Goal: Task Accomplishment & Management: Use online tool/utility

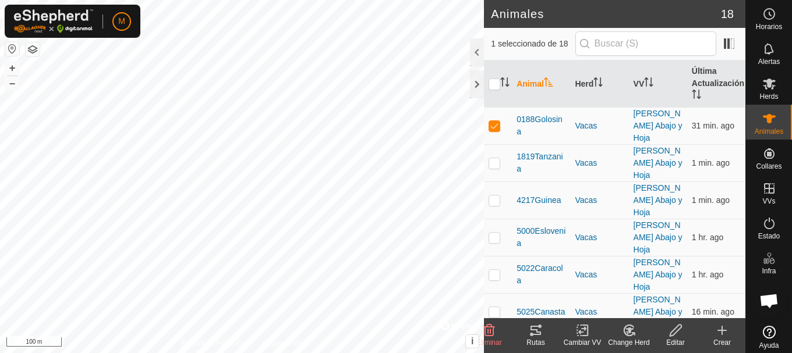
click at [532, 333] on icon at bounding box center [536, 331] width 14 height 14
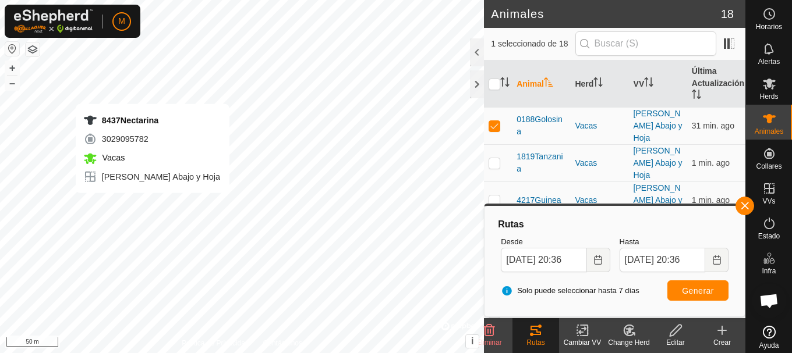
checkbox input "false"
checkbox input "true"
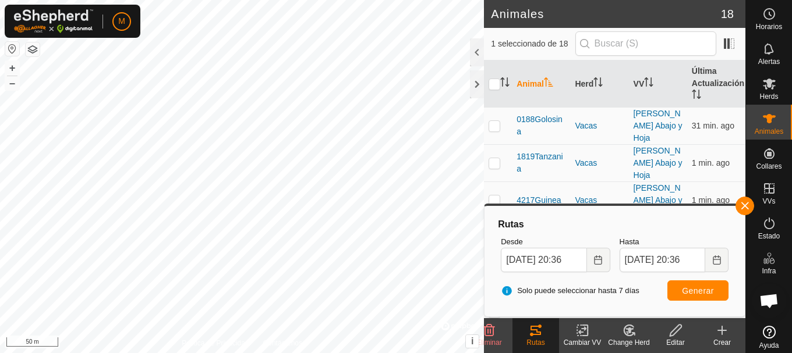
click at [537, 335] on icon at bounding box center [535, 330] width 10 height 9
click at [685, 290] on span "Generar" at bounding box center [698, 290] width 32 height 9
checkbox input "true"
checkbox input "false"
click at [699, 292] on span "Generar" at bounding box center [698, 290] width 32 height 9
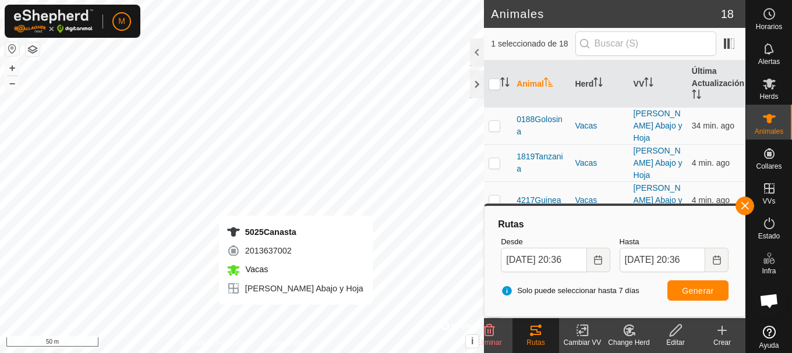
checkbox input "false"
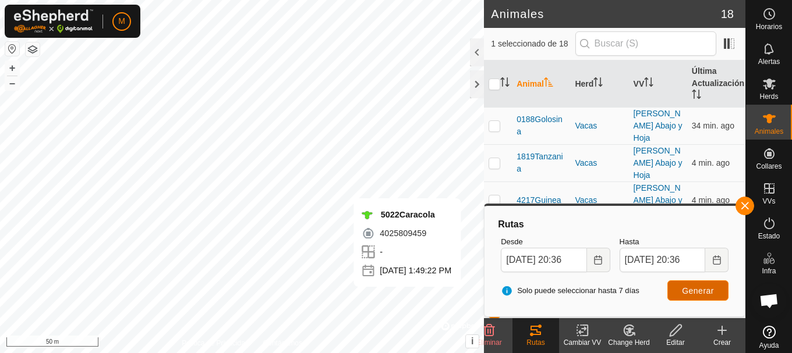
click at [712, 285] on button "Generar" at bounding box center [697, 291] width 61 height 20
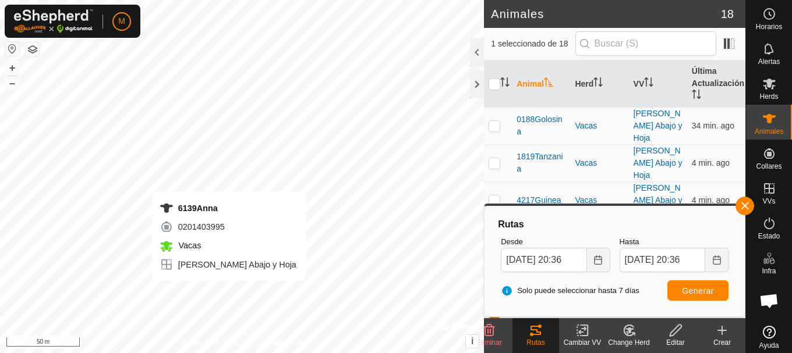
checkbox input "false"
checkbox input "true"
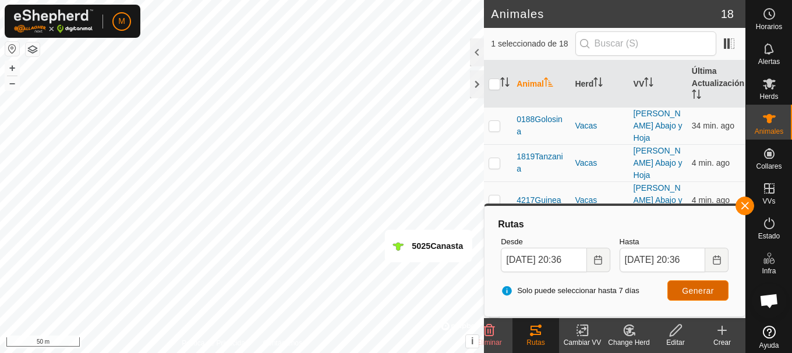
click at [704, 297] on button "Generar" at bounding box center [697, 291] width 61 height 20
checkbox input "true"
checkbox input "false"
click at [712, 292] on span "Generar" at bounding box center [698, 290] width 32 height 9
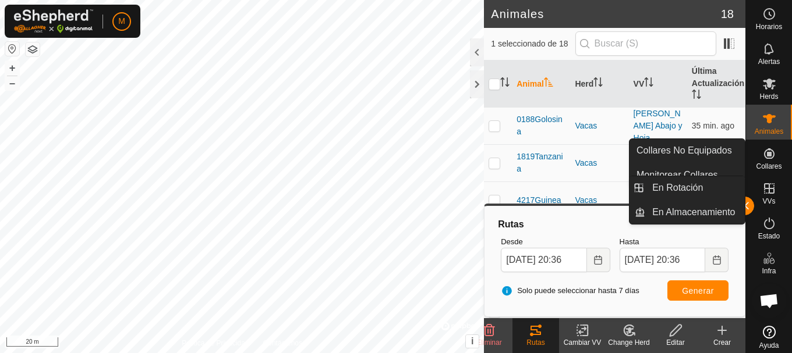
click at [764, 197] on es-virtualpaddocks-svg-icon at bounding box center [769, 188] width 21 height 19
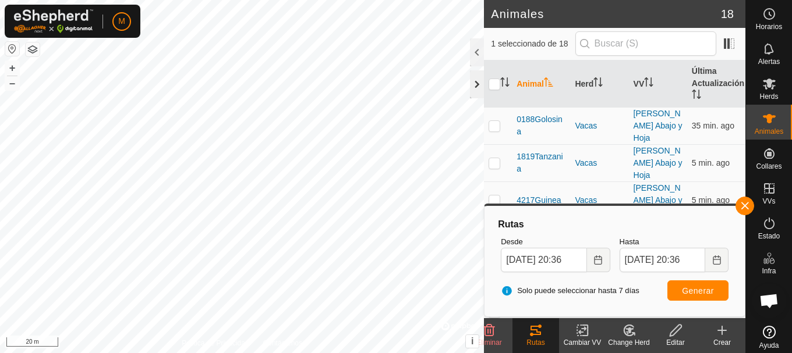
click at [476, 79] on div at bounding box center [477, 84] width 14 height 28
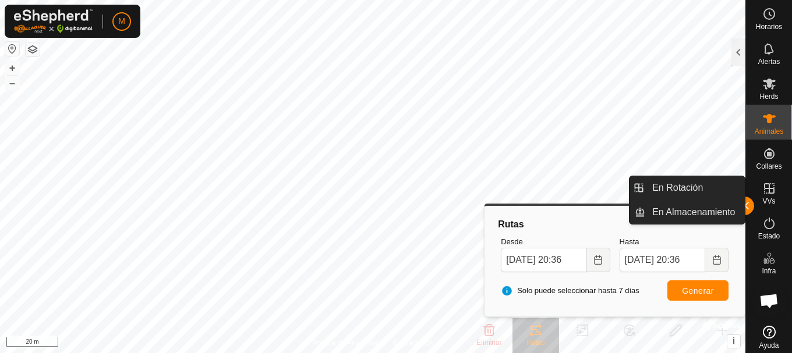
click at [766, 191] on icon at bounding box center [769, 189] width 14 height 14
click at [705, 188] on link "En Rotación" at bounding box center [695, 187] width 100 height 23
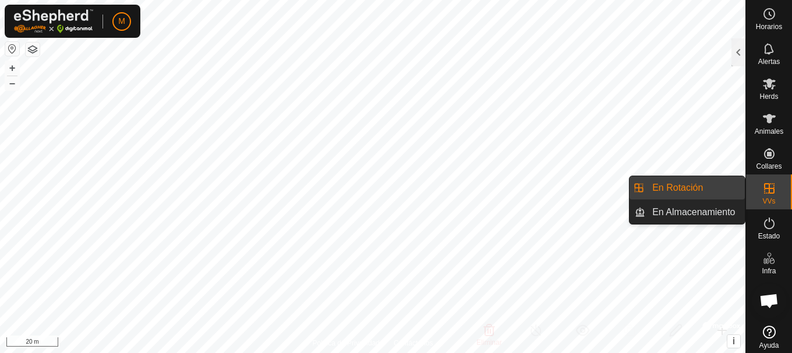
click at [691, 184] on link "En Rotación" at bounding box center [695, 187] width 100 height 23
click at [688, 189] on link "En Rotación" at bounding box center [695, 187] width 100 height 23
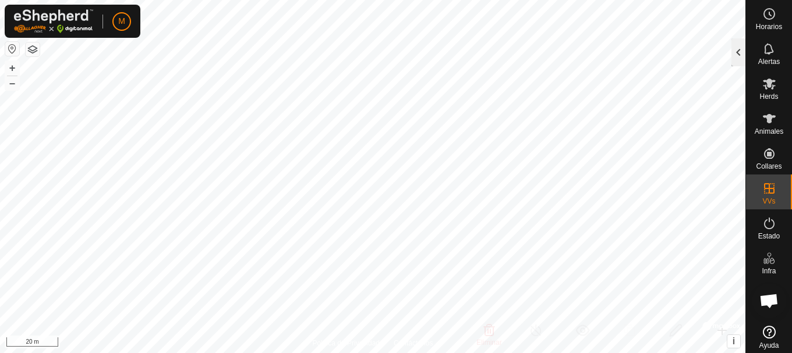
click at [733, 51] on div at bounding box center [738, 52] width 14 height 28
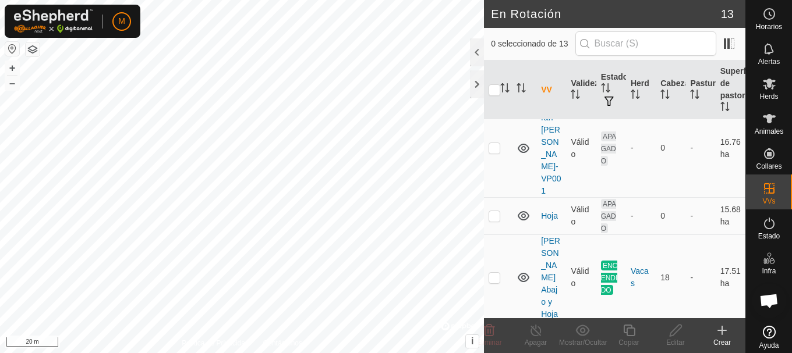
scroll to position [408, 0]
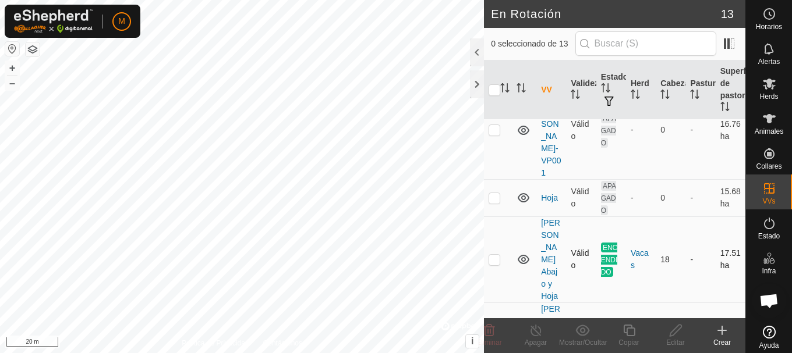
click at [494, 255] on p-checkbox at bounding box center [494, 259] width 12 height 9
checkbox input "true"
click at [628, 330] on icon at bounding box center [629, 331] width 15 height 14
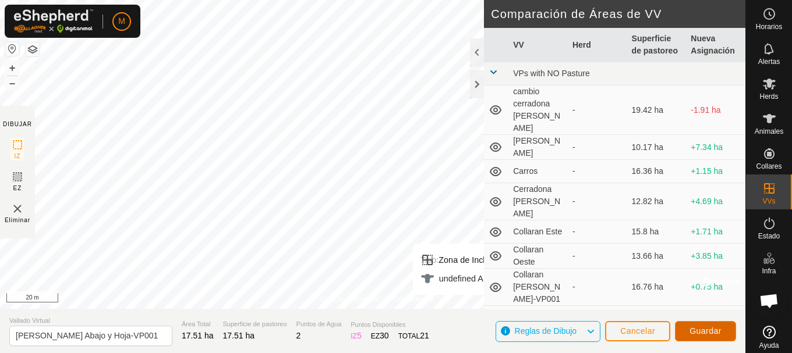
click at [704, 333] on span "Guardar" at bounding box center [705, 331] width 32 height 9
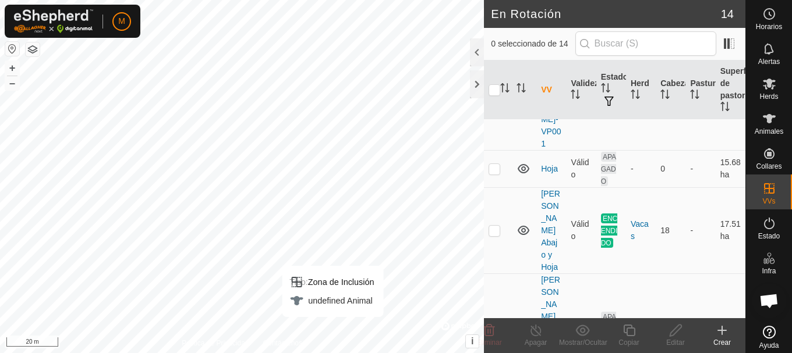
scroll to position [466, 0]
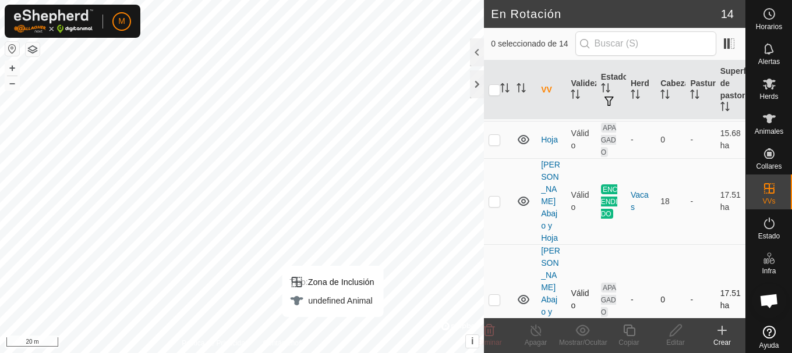
click at [493, 295] on p-checkbox at bounding box center [494, 299] width 12 height 9
checkbox input "true"
click at [497, 197] on p-checkbox at bounding box center [494, 201] width 12 height 9
checkbox input "false"
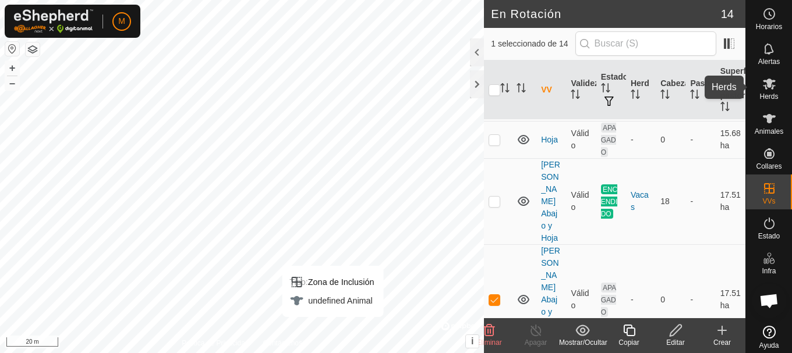
click at [765, 88] on icon at bounding box center [769, 84] width 14 height 14
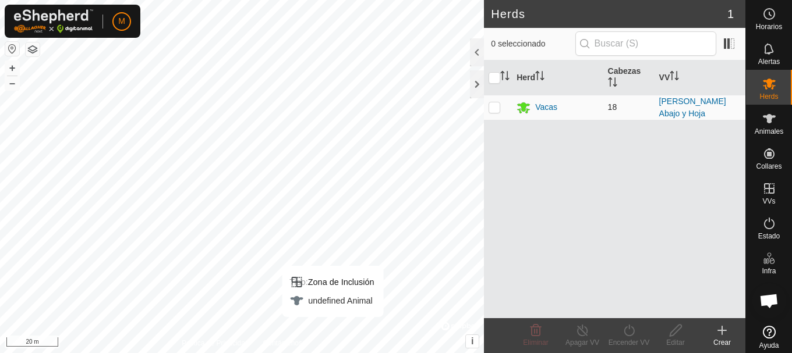
click at [493, 105] on p-checkbox at bounding box center [494, 106] width 12 height 9
checkbox input "true"
click at [624, 332] on icon at bounding box center [629, 331] width 15 height 14
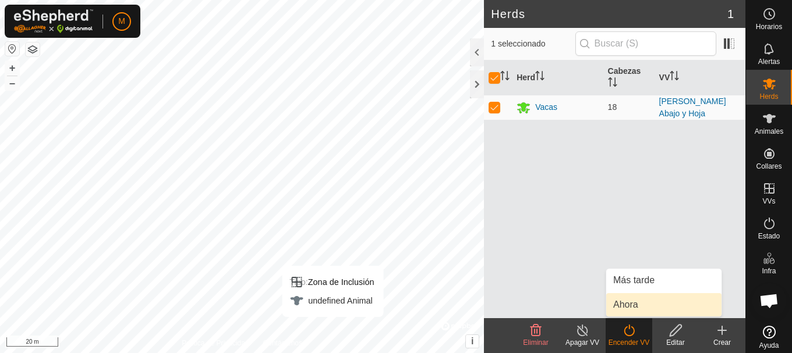
click at [628, 300] on link "Ahora" at bounding box center [663, 304] width 115 height 23
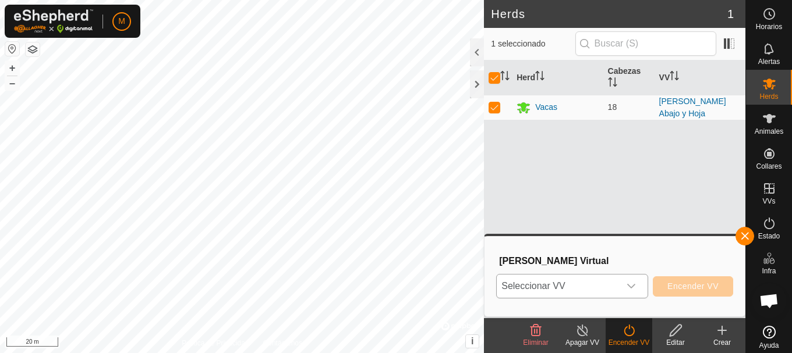
click at [562, 281] on span "Seleccionar VV" at bounding box center [558, 286] width 123 height 23
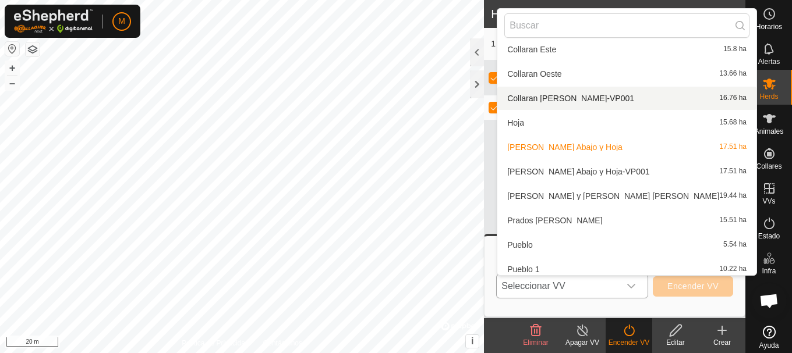
scroll to position [135, 0]
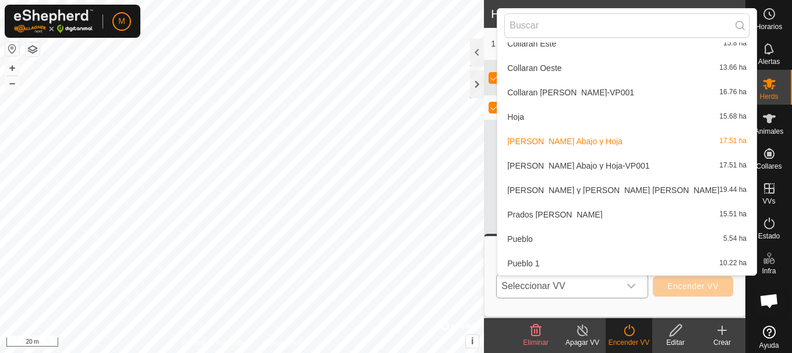
click at [582, 164] on li "[PERSON_NAME] Abajo y Hoja-VP001 17.51 ha" at bounding box center [626, 165] width 259 height 23
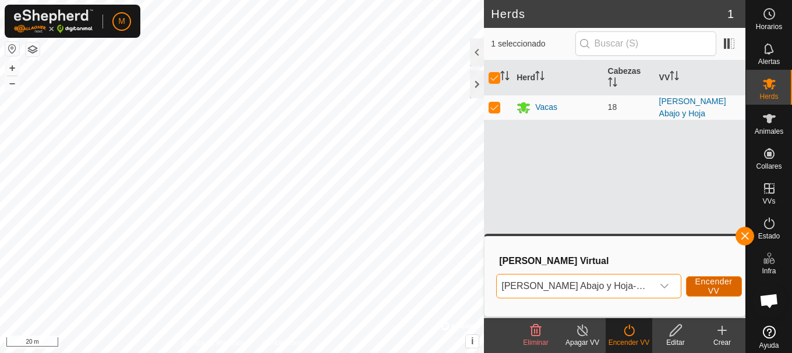
click at [695, 288] on span "Encender VV" at bounding box center [713, 286] width 37 height 19
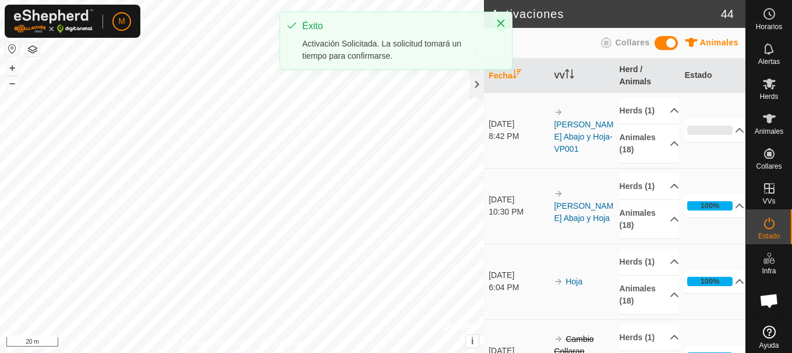
click at [500, 22] on icon "Close" at bounding box center [501, 24] width 8 height 8
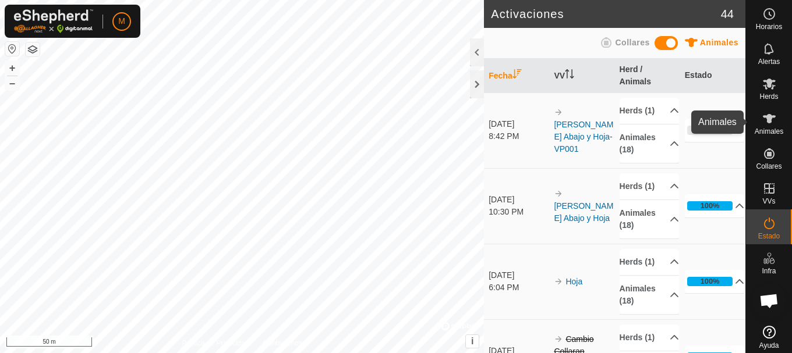
click at [765, 119] on icon at bounding box center [769, 118] width 13 height 9
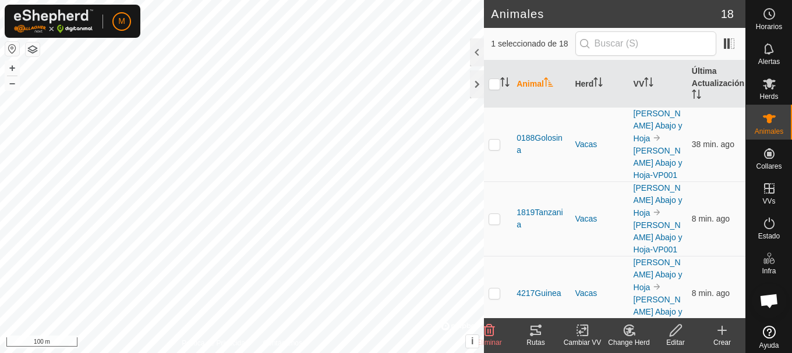
click at [532, 337] on icon at bounding box center [536, 331] width 14 height 14
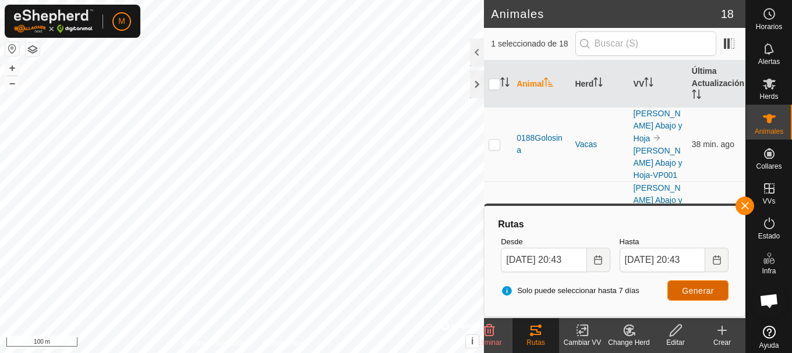
click at [698, 292] on span "Generar" at bounding box center [698, 290] width 32 height 9
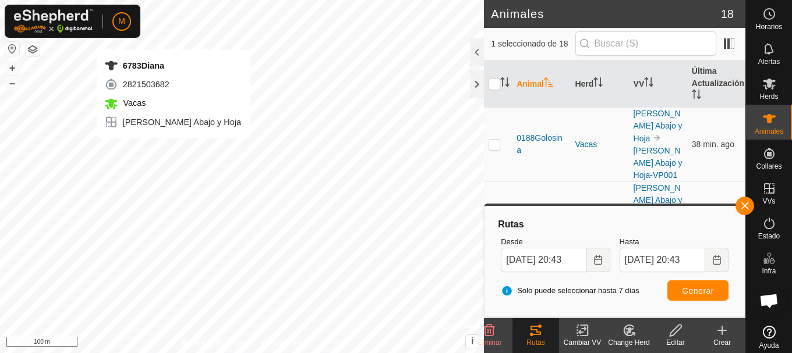
checkbox input "false"
checkbox input "true"
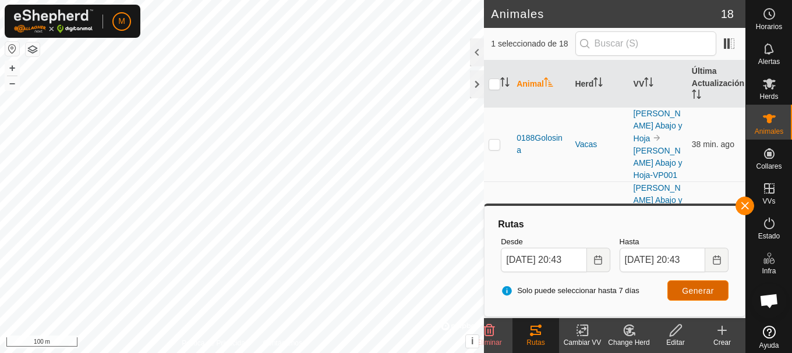
click at [704, 289] on span "Generar" at bounding box center [698, 290] width 32 height 9
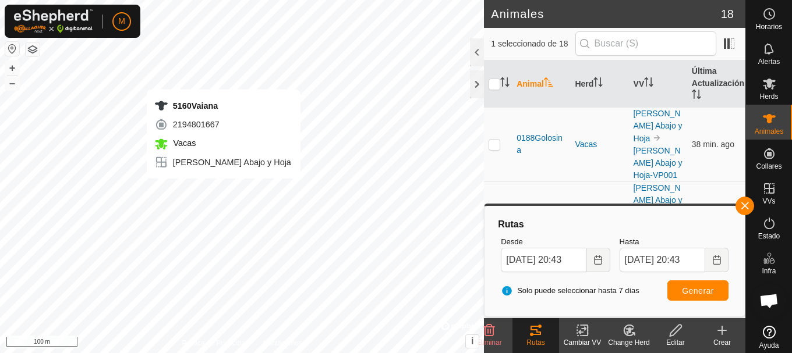
checkbox input "true"
checkbox input "false"
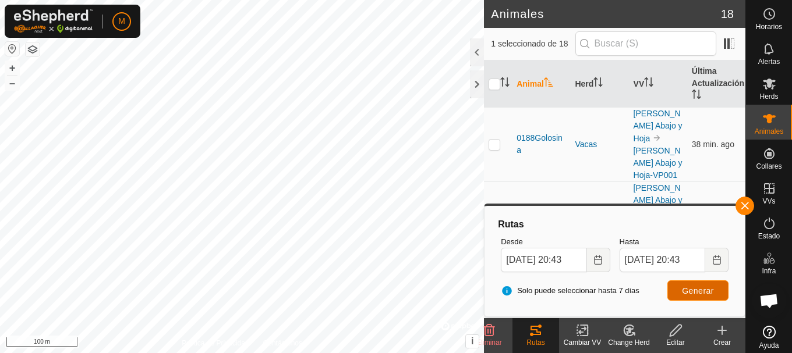
click at [685, 288] on span "Generar" at bounding box center [698, 290] width 32 height 9
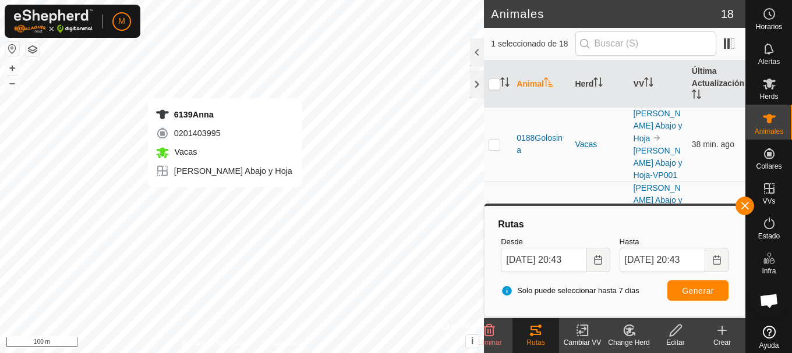
checkbox input "false"
checkbox input "true"
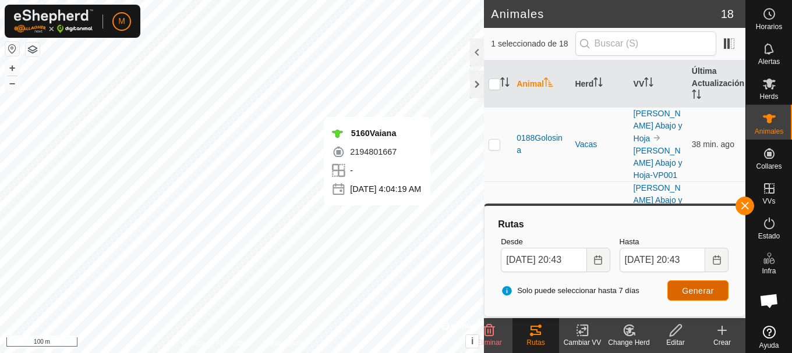
click at [708, 289] on span "Generar" at bounding box center [698, 290] width 32 height 9
